Goal: Task Accomplishment & Management: Complete application form

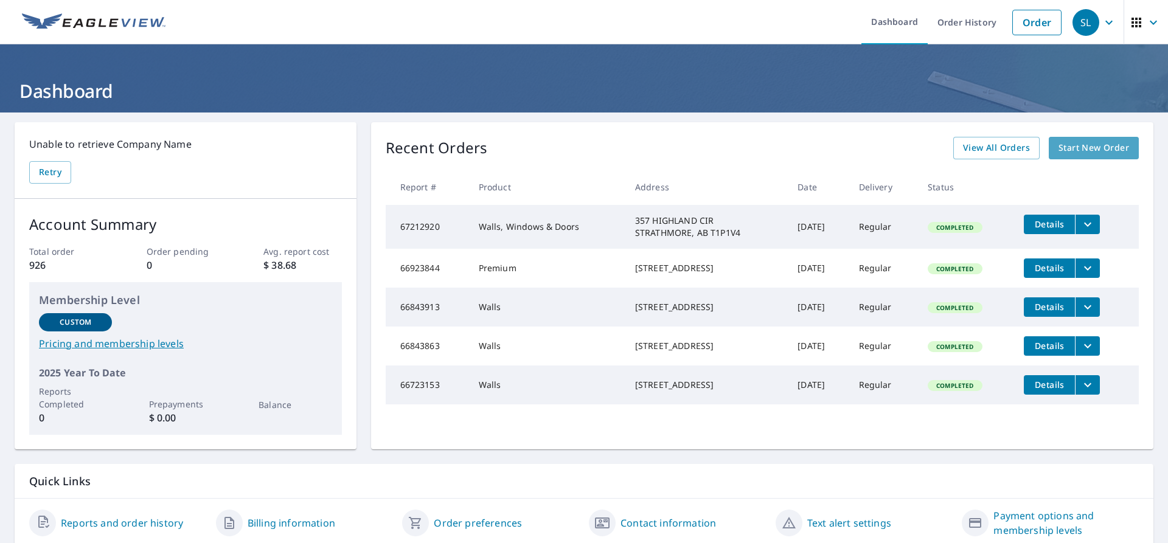
click at [1088, 147] on span "Start New Order" at bounding box center [1093, 148] width 71 height 15
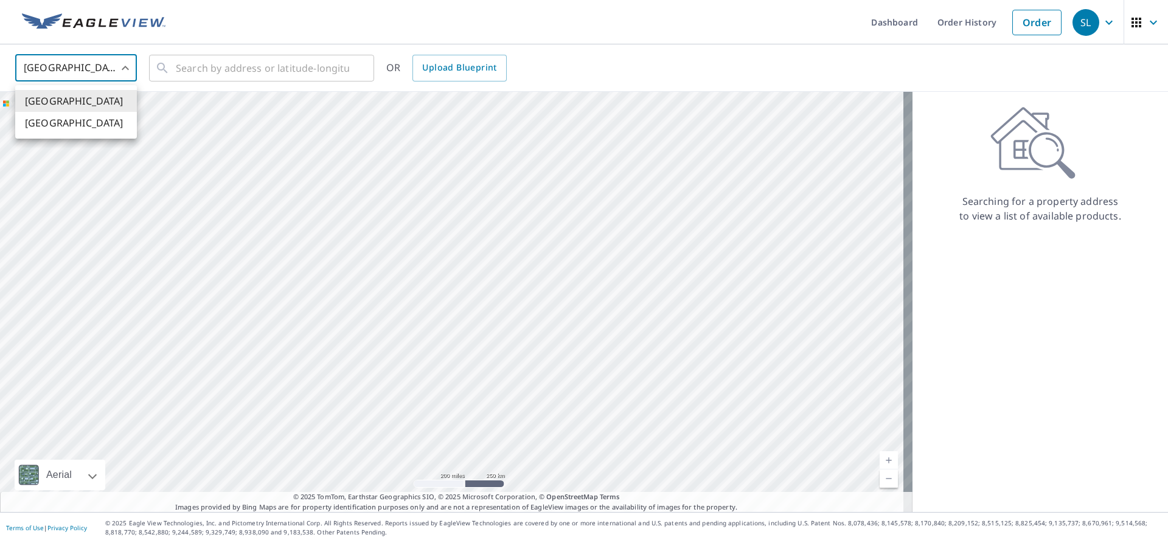
click at [131, 66] on body "SL SL Dashboard Order History Order SL United States US ​ ​ OR Upload Blueprint…" at bounding box center [584, 271] width 1168 height 543
click at [61, 123] on li "[GEOGRAPHIC_DATA]" at bounding box center [76, 123] width 122 height 22
type input "CA"
click at [186, 69] on input "text" at bounding box center [262, 68] width 173 height 34
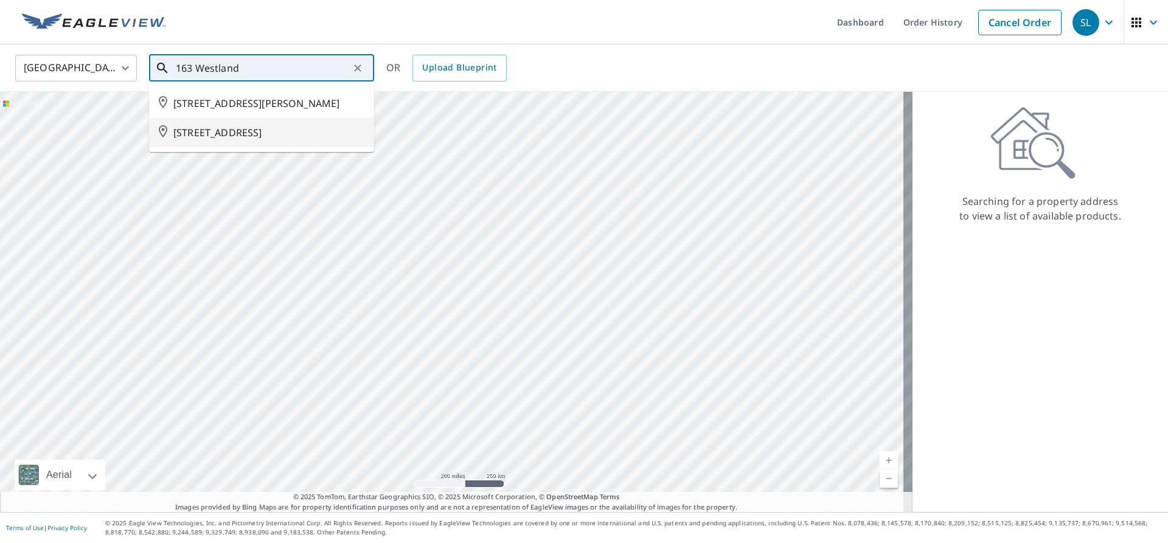
click at [249, 131] on span "[STREET_ADDRESS]" at bounding box center [268, 132] width 191 height 15
type input "[STREET_ADDRESS]"
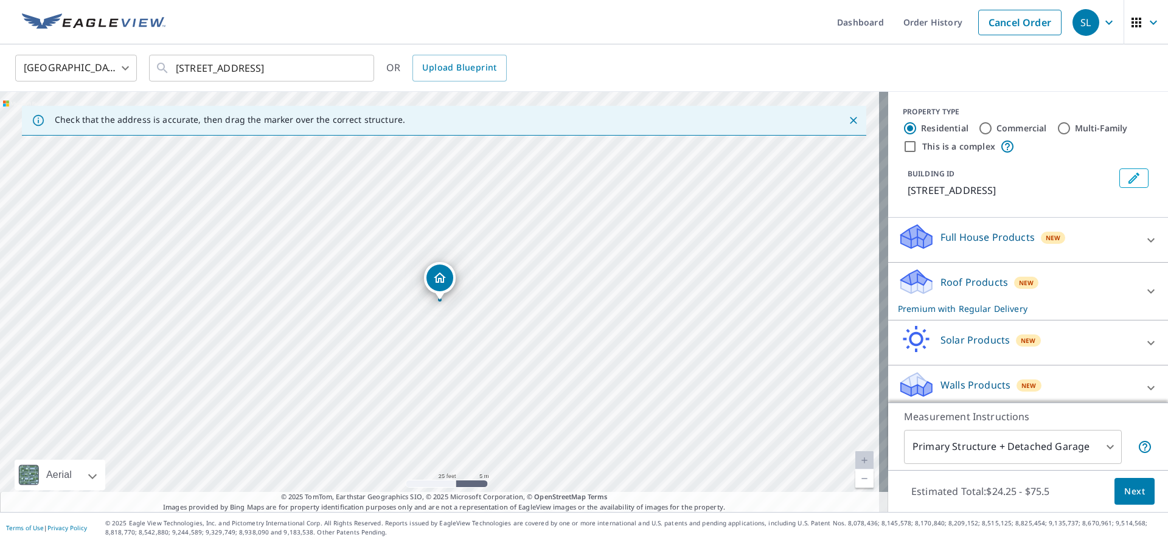
scroll to position [8, 0]
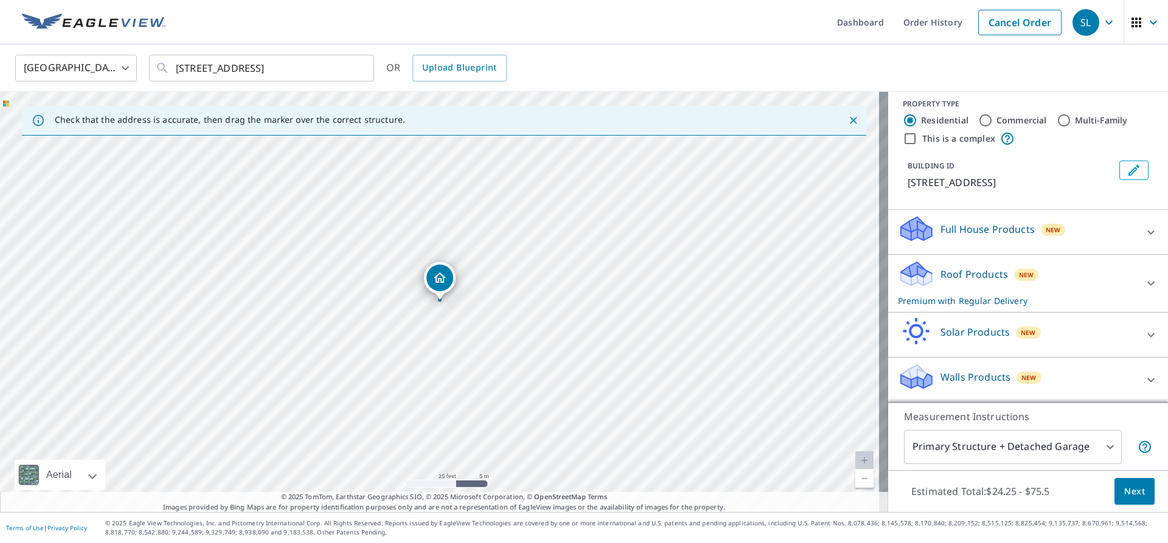
click at [1124, 493] on span "Next" at bounding box center [1134, 491] width 21 height 15
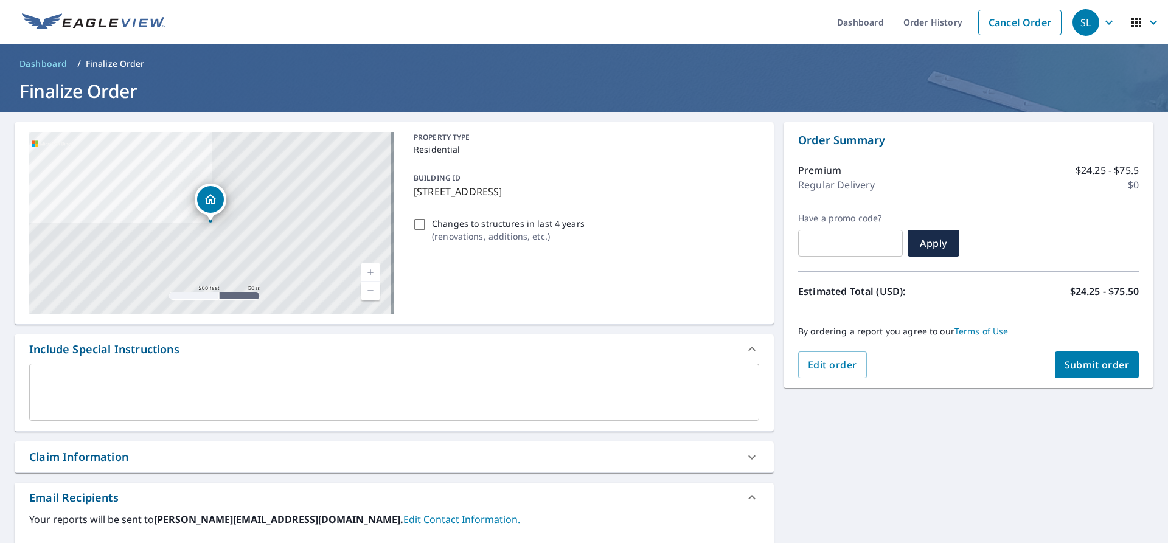
click at [1084, 363] on span "Submit order" at bounding box center [1096, 364] width 65 height 13
checkbox input "true"
